Goal: Navigation & Orientation: Find specific page/section

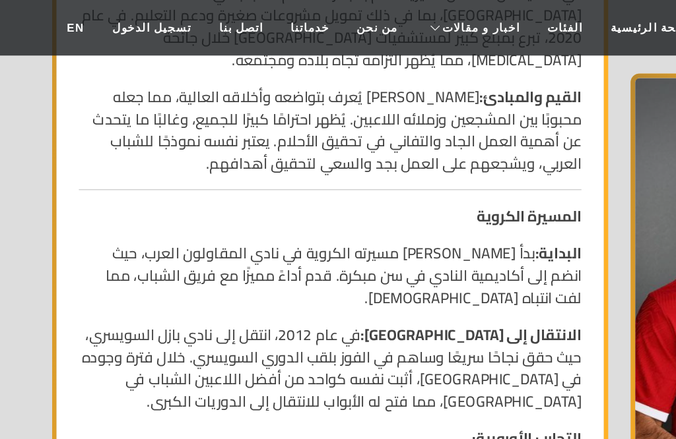
scroll to position [999, 9]
